Goal: Transaction & Acquisition: Purchase product/service

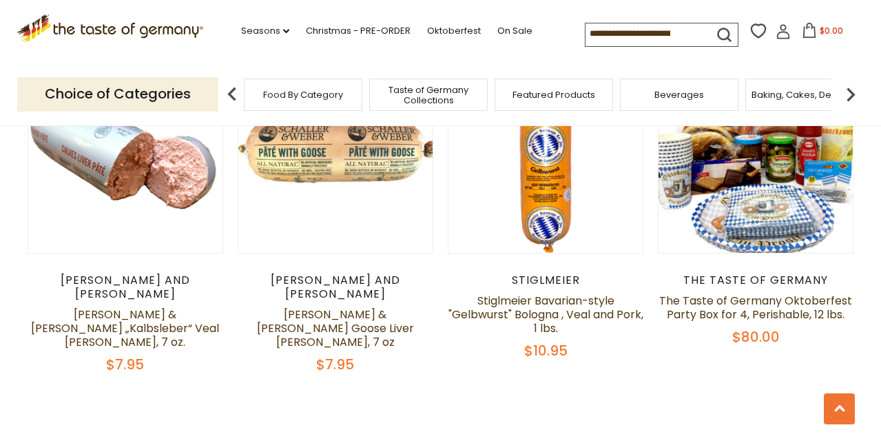
scroll to position [3276, 0]
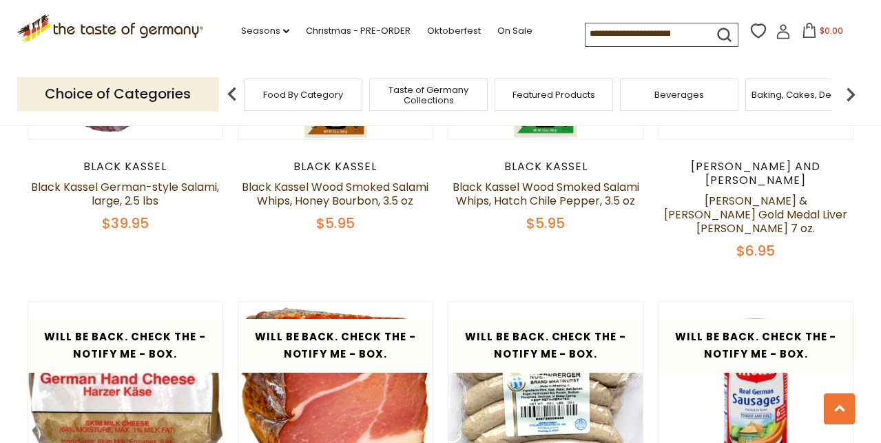
scroll to position [2987, 0]
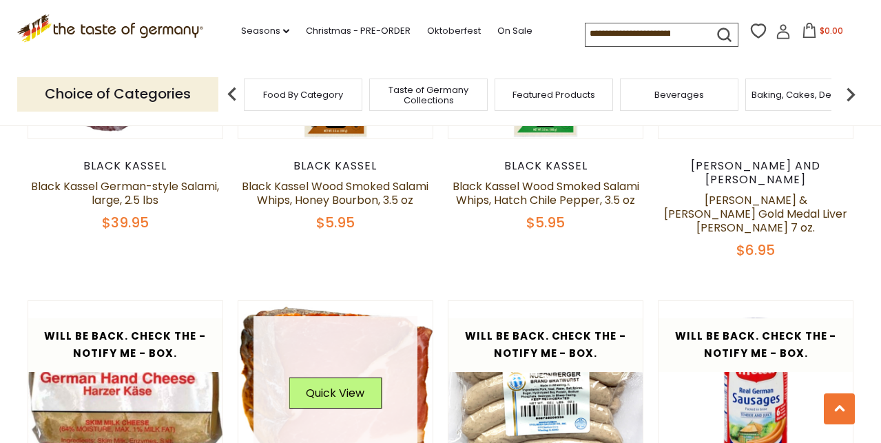
click at [378, 320] on link at bounding box center [336, 398] width 164 height 164
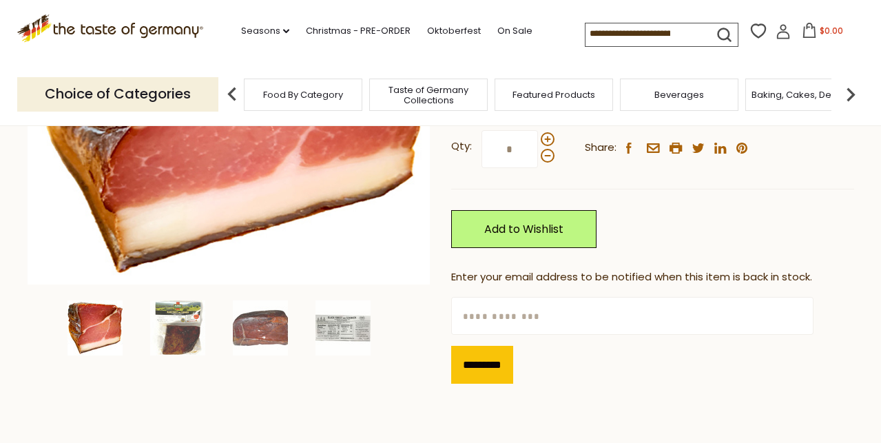
scroll to position [314, 0]
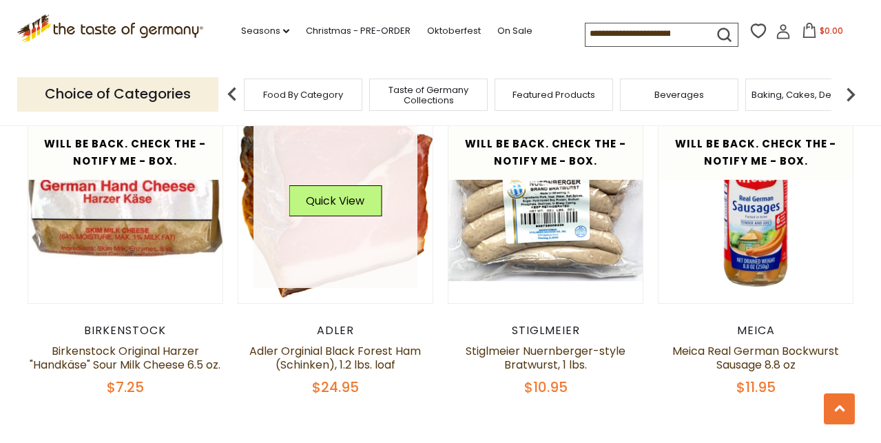
scroll to position [3184, 0]
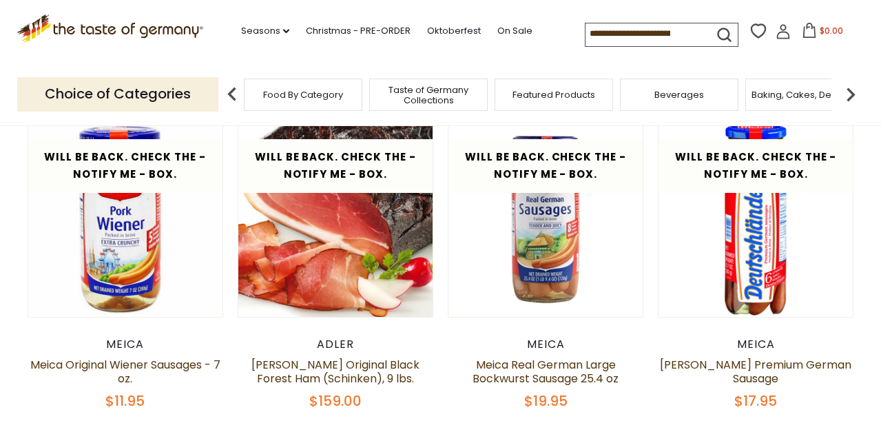
scroll to position [374, 0]
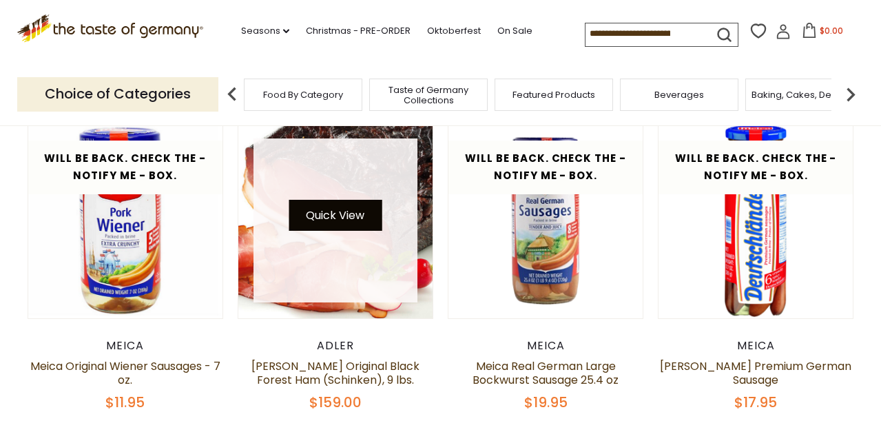
click at [355, 217] on button "Quick View" at bounding box center [335, 215] width 93 height 31
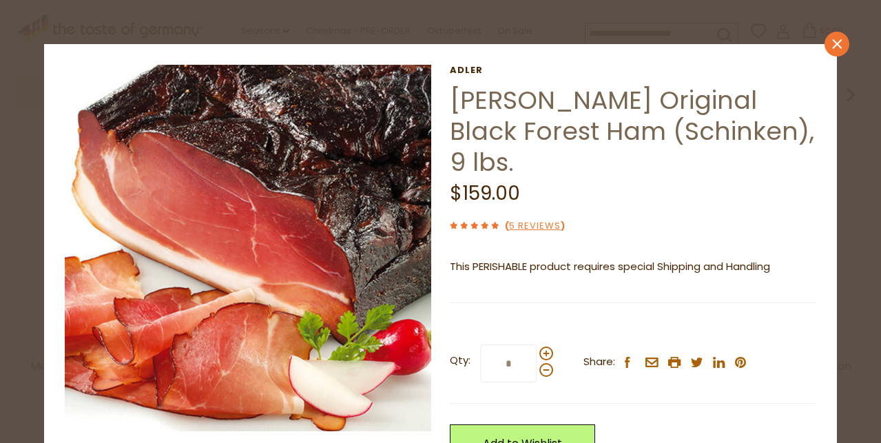
click at [835, 43] on icon "close" at bounding box center [837, 44] width 10 height 10
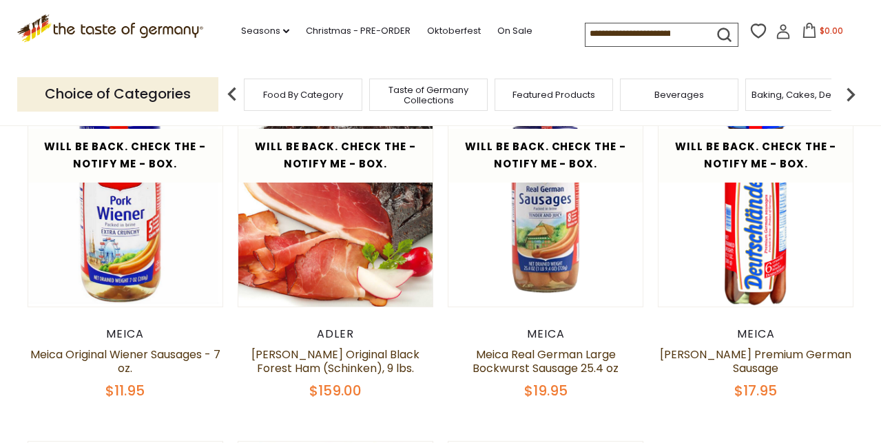
scroll to position [376, 0]
